Goal: Register for event/course

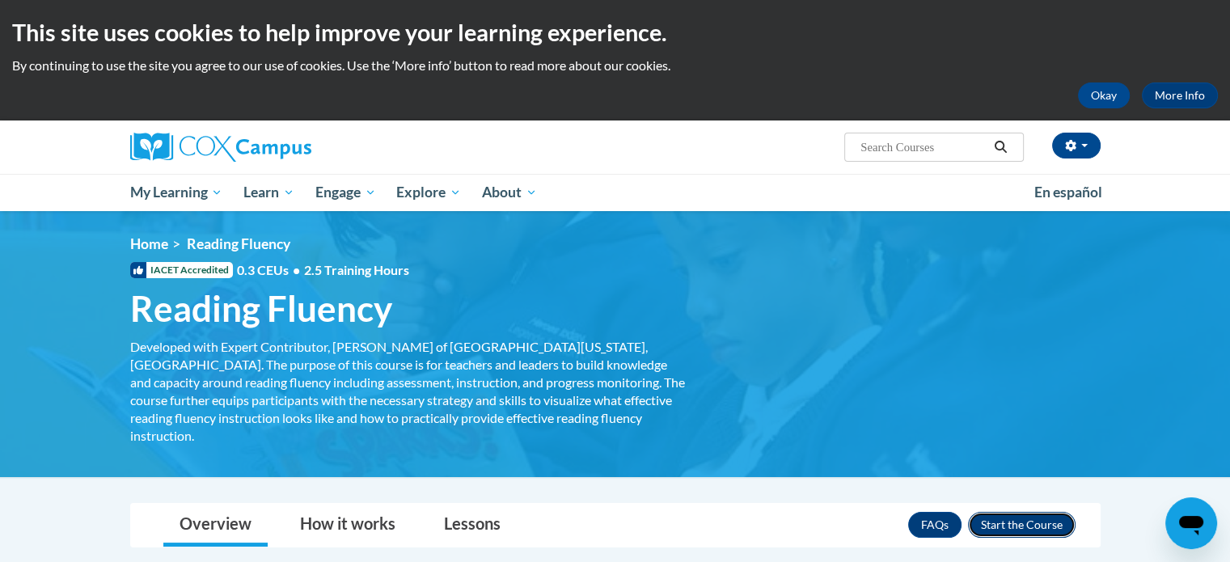
click at [1016, 512] on button "Enroll" at bounding box center [1022, 525] width 108 height 26
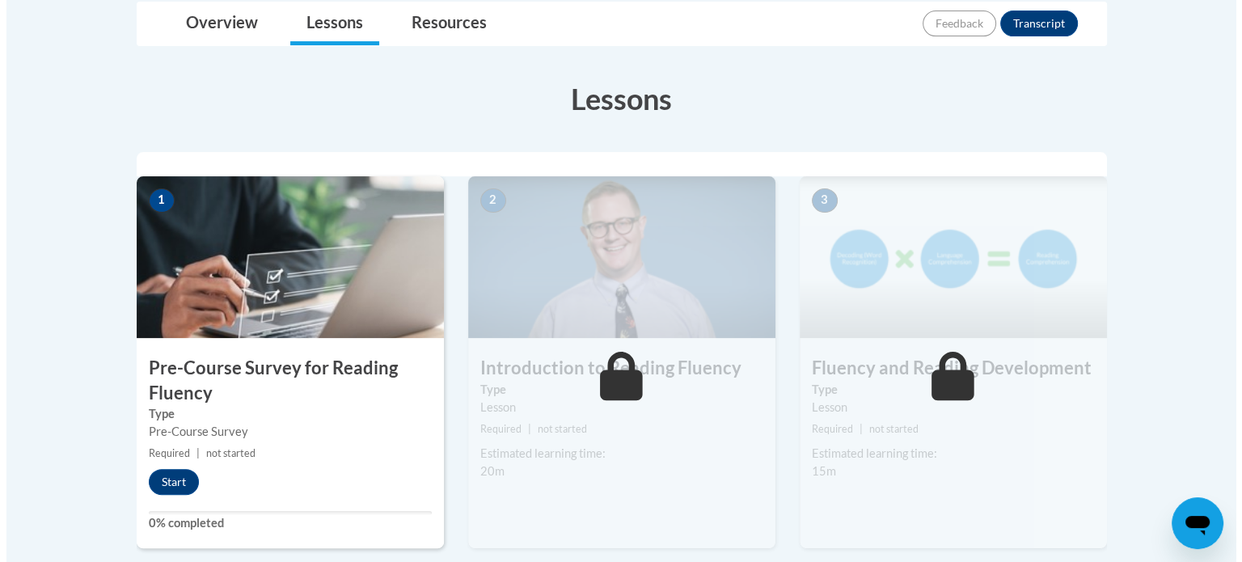
scroll to position [429, 0]
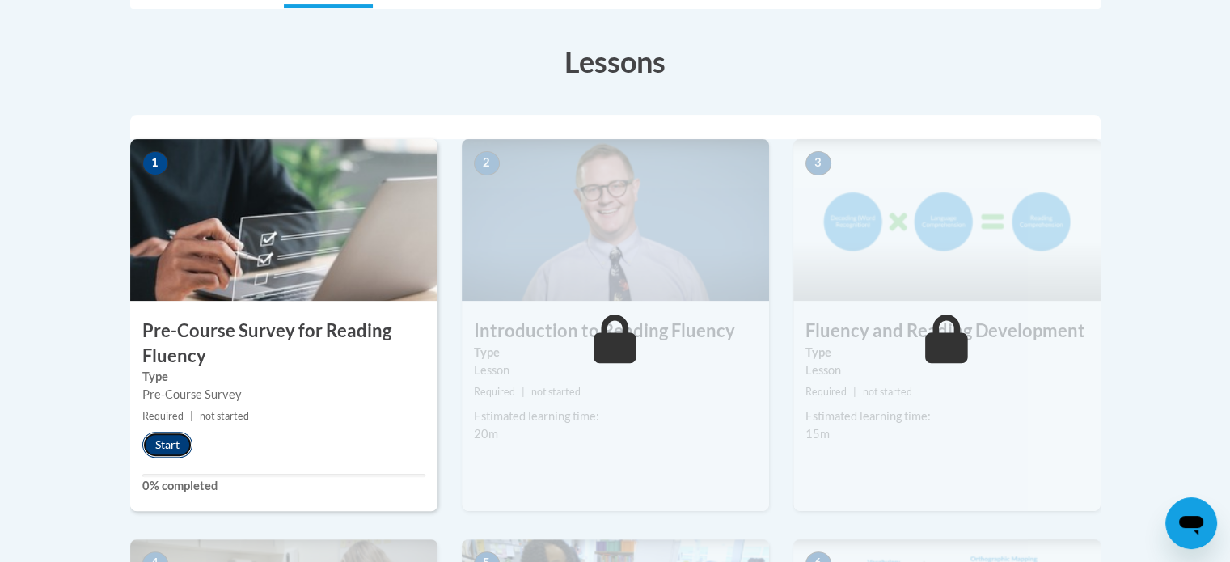
click at [167, 441] on button "Start" at bounding box center [167, 445] width 50 height 26
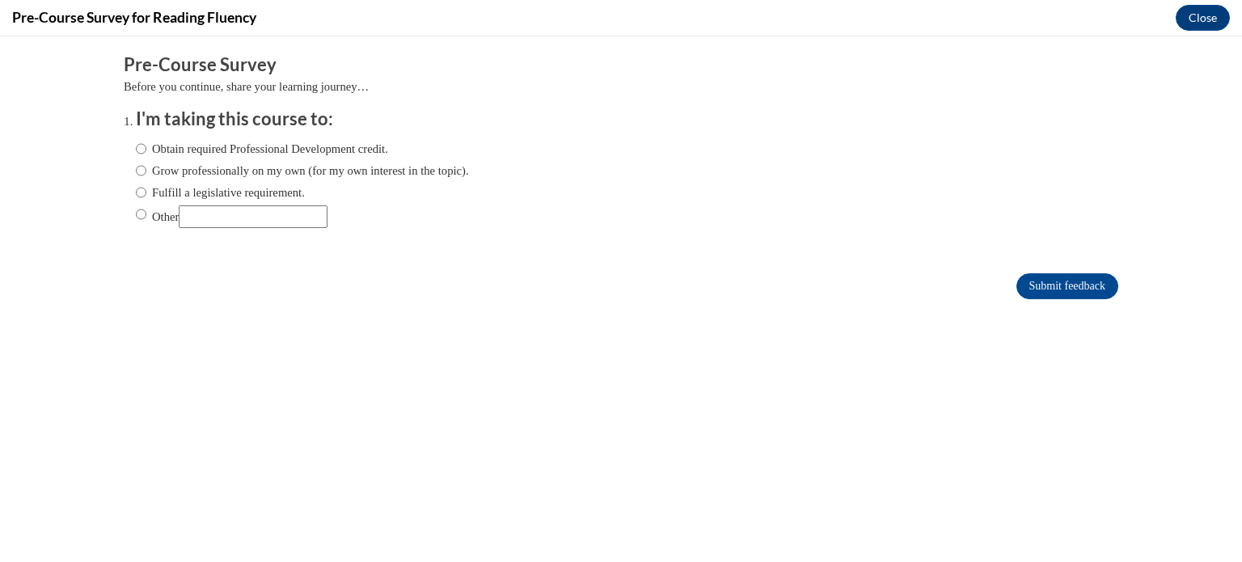
scroll to position [0, 0]
click at [1058, 281] on input "Submit feedback" at bounding box center [1067, 286] width 102 height 26
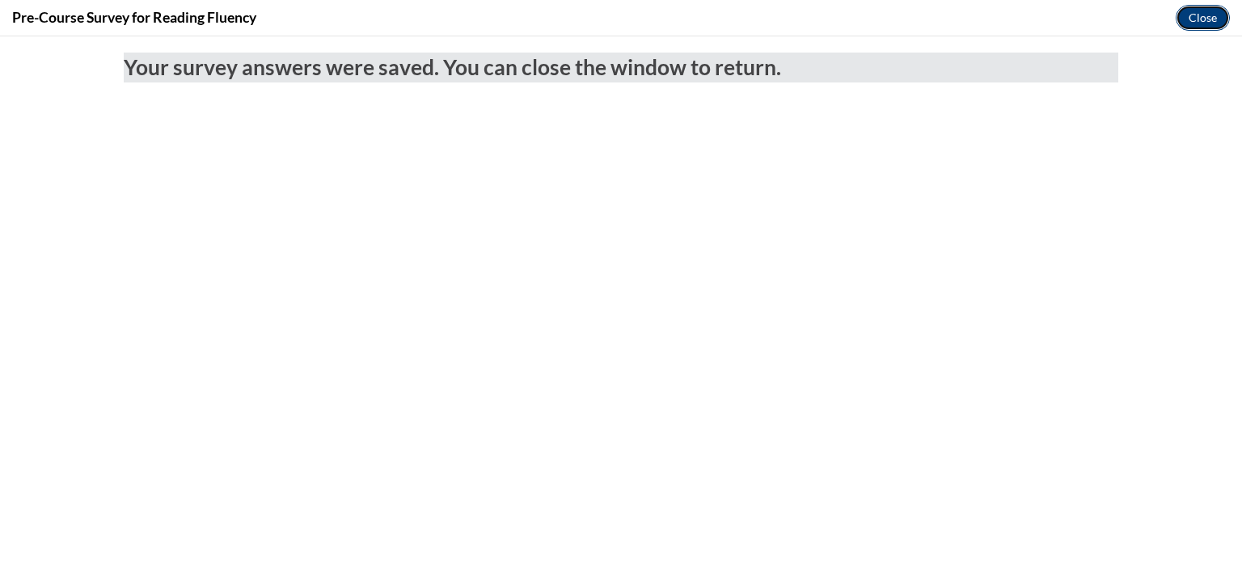
click at [1201, 9] on button "Close" at bounding box center [1203, 18] width 54 height 26
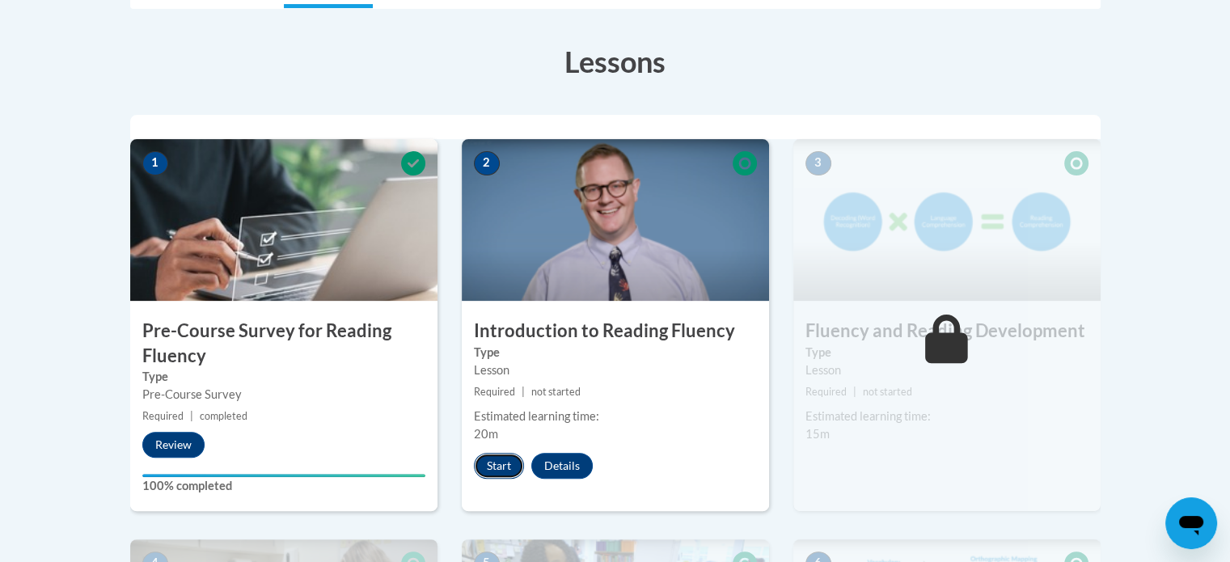
click at [513, 462] on button "Start" at bounding box center [499, 466] width 50 height 26
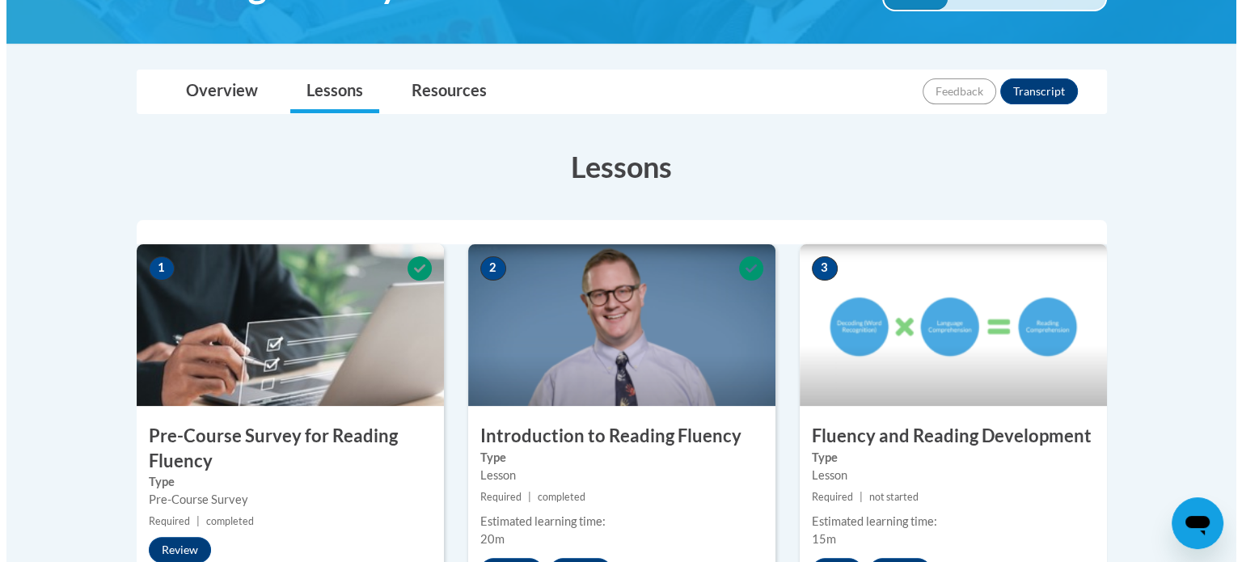
scroll to position [404, 0]
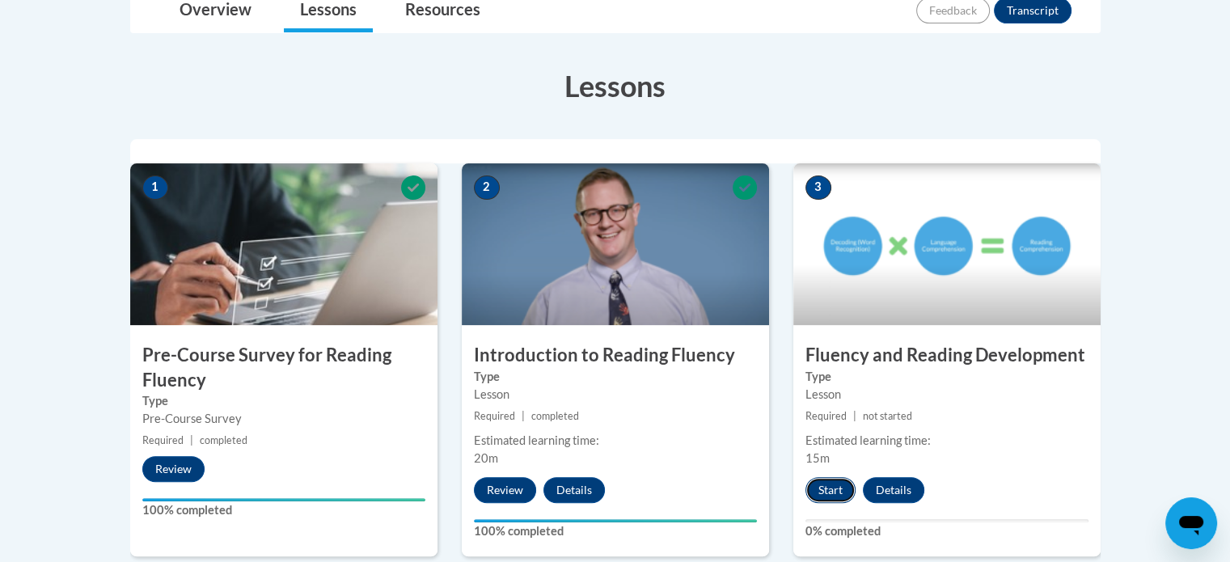
click at [843, 484] on button "Start" at bounding box center [830, 490] width 50 height 26
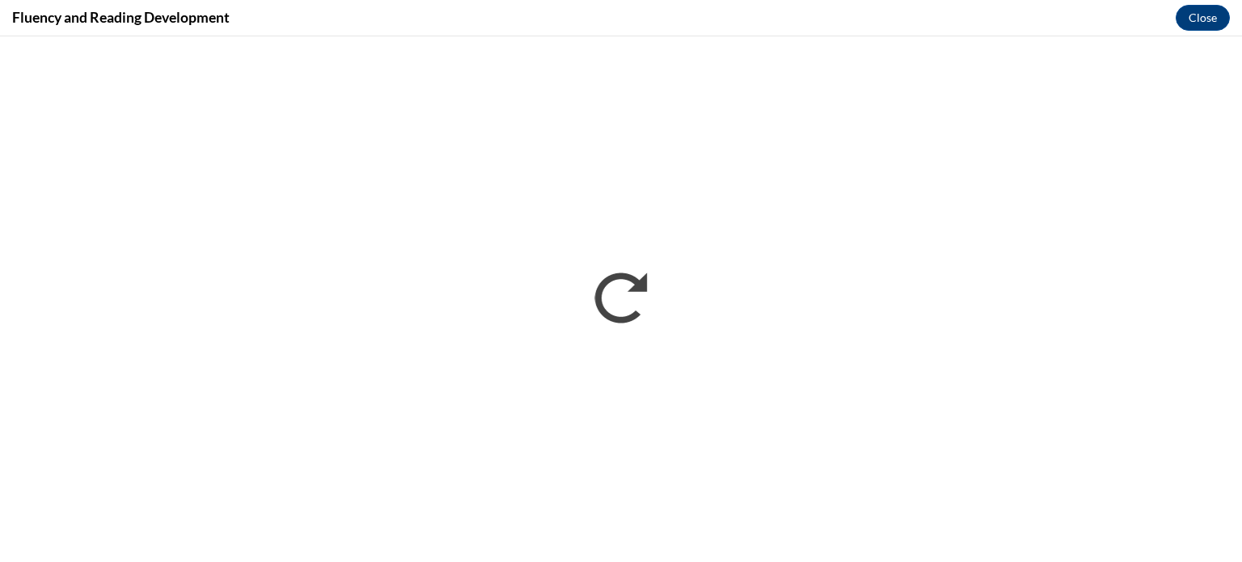
scroll to position [0, 0]
